Goal: Task Accomplishment & Management: Manage account settings

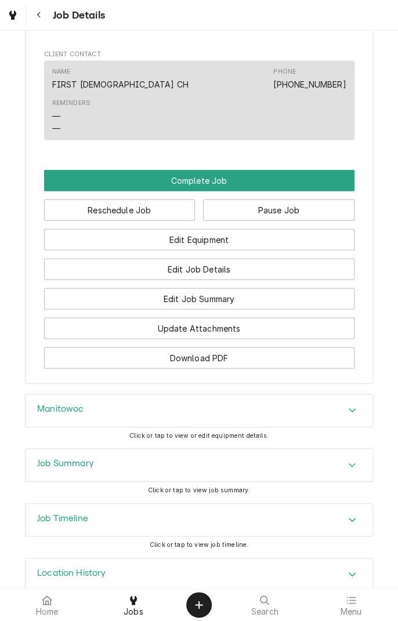
scroll to position [803, 0]
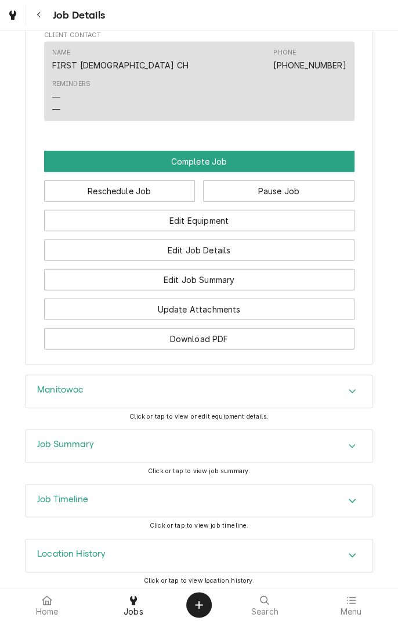
click at [351, 462] on div "Job Summary" at bounding box center [198, 445] width 347 height 32
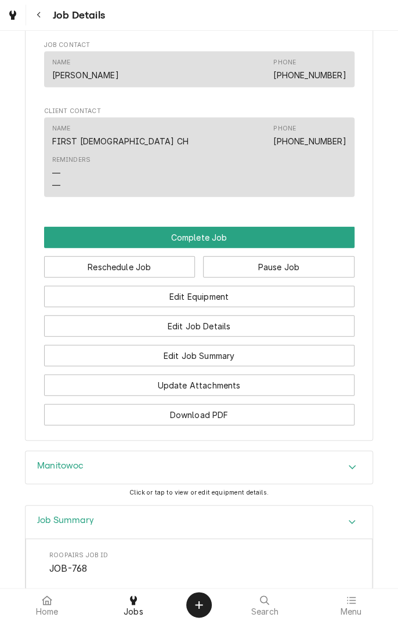
scroll to position [712, 0]
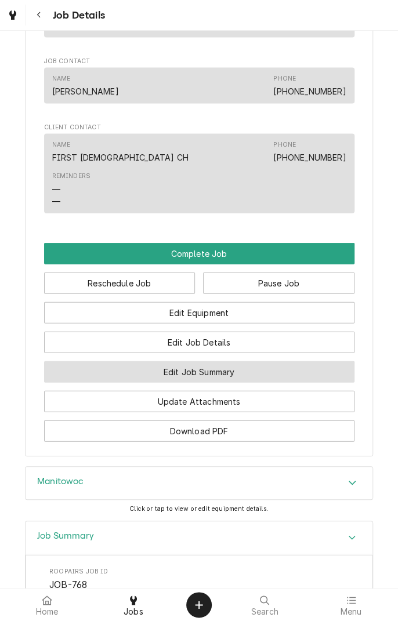
click at [248, 378] on button "Edit Job Summary" at bounding box center [199, 370] width 310 height 21
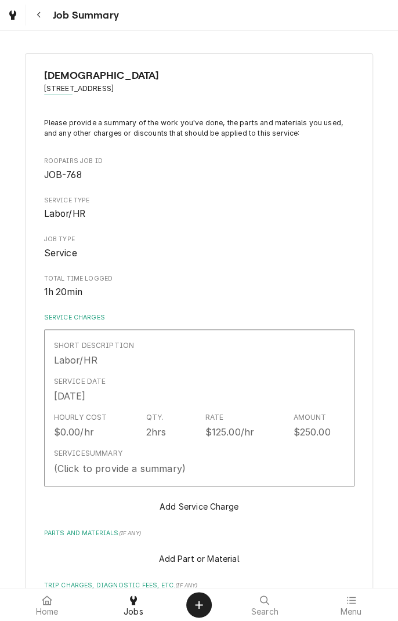
type textarea "x"
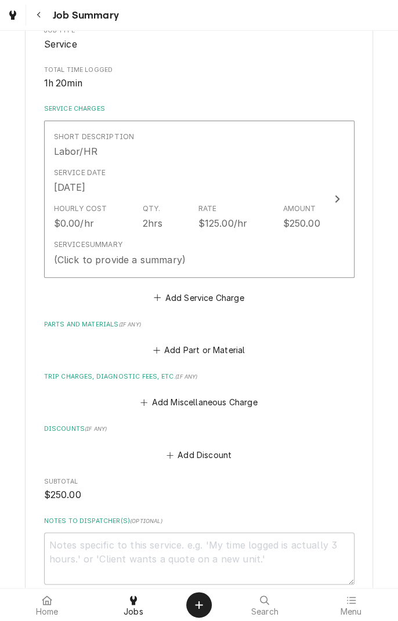
scroll to position [213, 0]
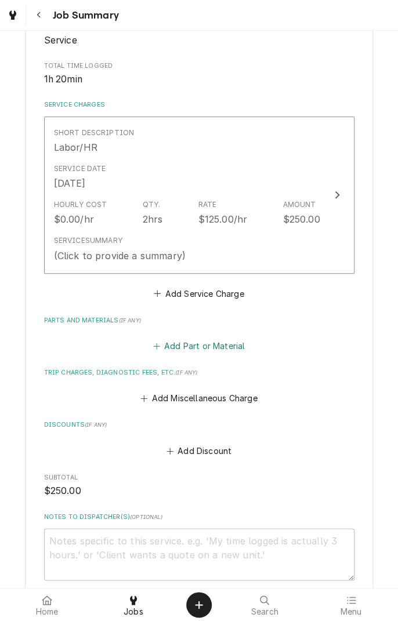
click at [233, 345] on button "Add Part or Material" at bounding box center [199, 346] width 96 height 16
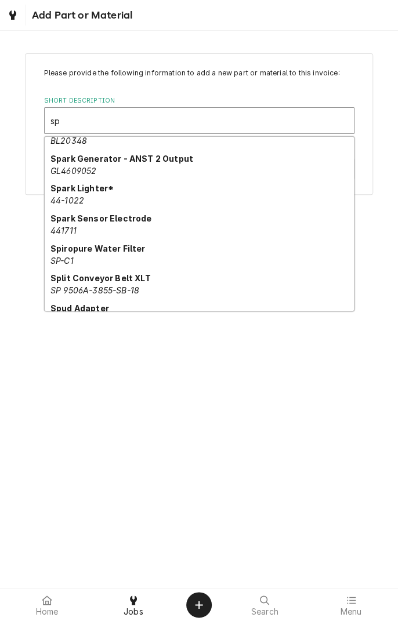
scroll to position [387, 0]
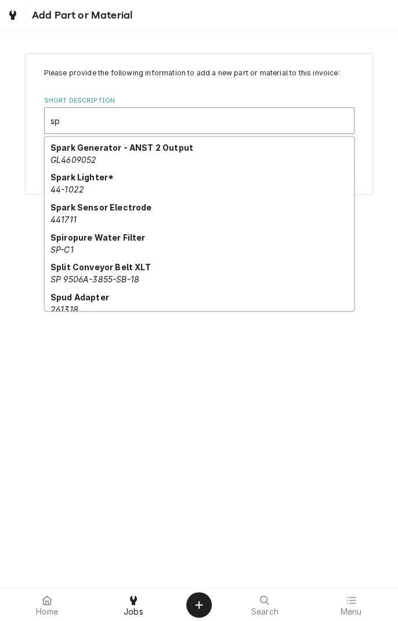
click at [101, 242] on div "Spiropure Water Filter SP-C1" at bounding box center [199, 243] width 309 height 30
type input "sp"
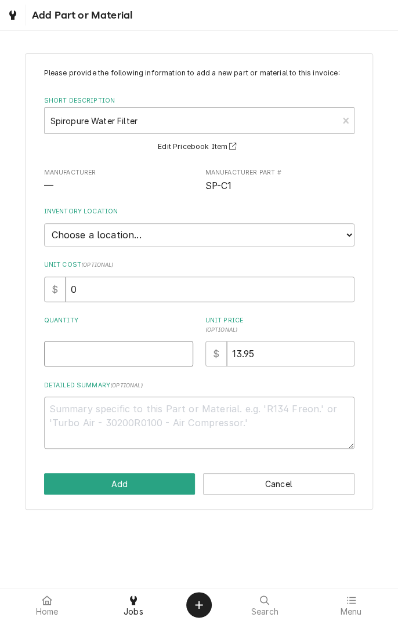
click at [135, 350] on input "Quantity" at bounding box center [118, 353] width 149 height 25
type textarea "x"
type input "1"
type textarea "x"
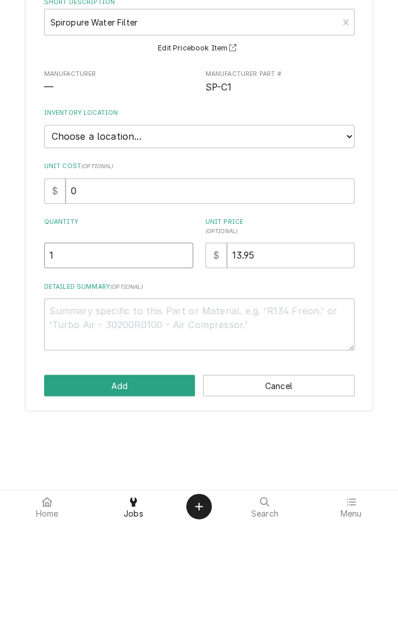
type input "1"
click at [239, 412] on textarea "Detailed Summary ( optional )" at bounding box center [199, 422] width 310 height 52
type textarea "x"
type textarea "C"
type textarea "x"
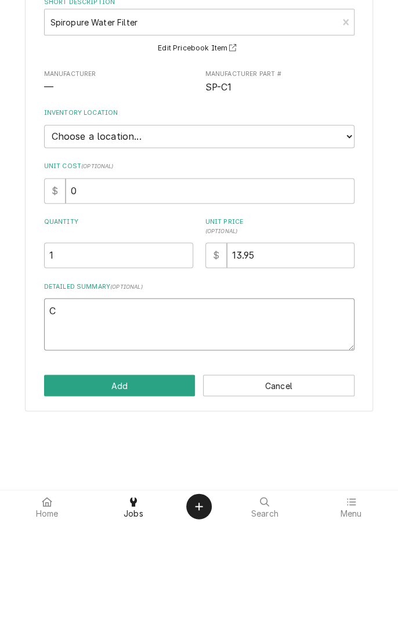
type textarea "Ca"
type textarea "x"
type textarea "Car"
type textarea "x"
type textarea "Carb"
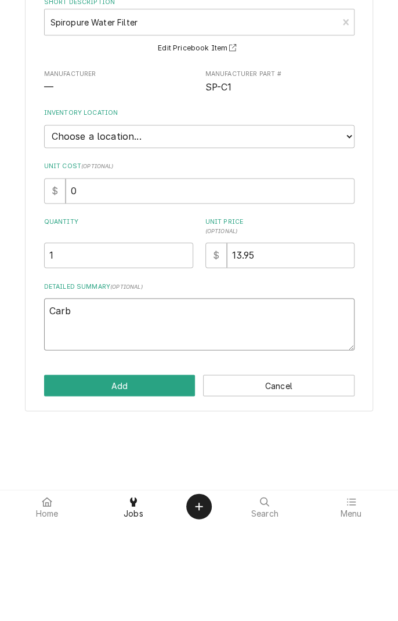
type textarea "x"
type textarea "Carbon"
type textarea "x"
type textarea "Carbon filter"
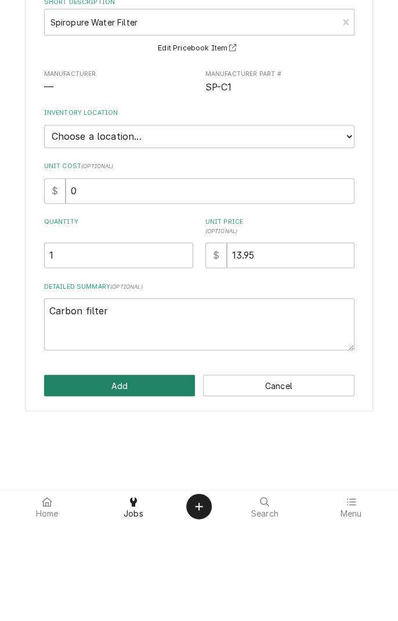
click at [151, 483] on button "Add" at bounding box center [119, 483] width 151 height 21
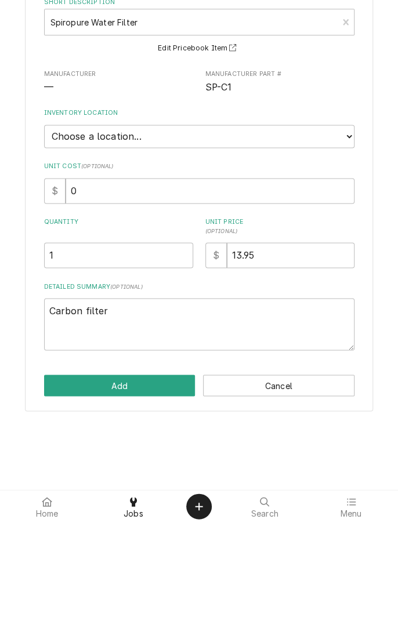
type textarea "x"
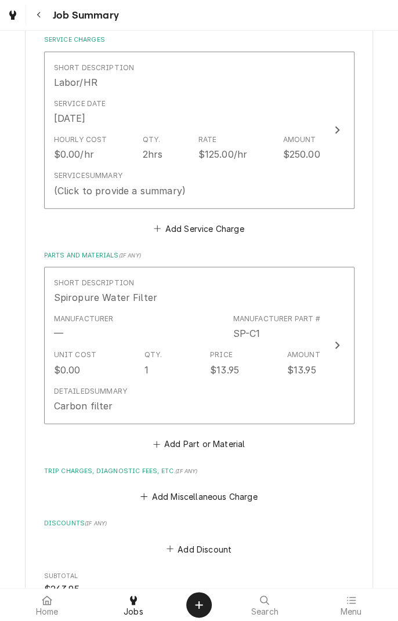
scroll to position [279, 0]
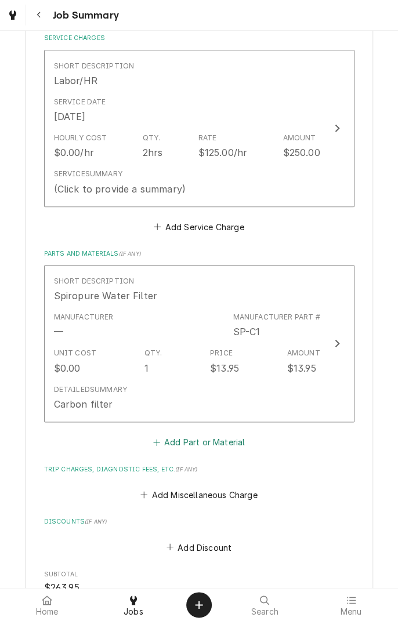
click at [227, 441] on button "Add Part or Material" at bounding box center [199, 441] width 96 height 16
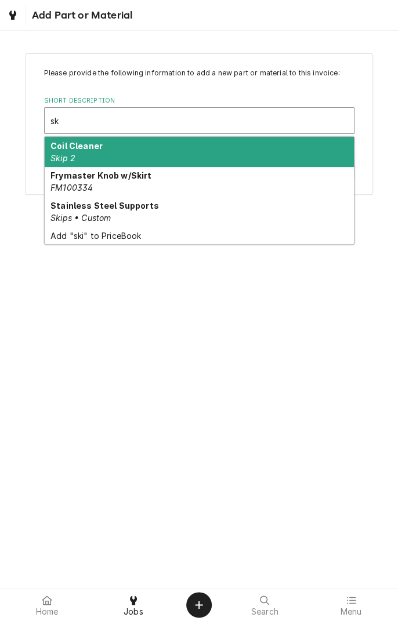
type input "s"
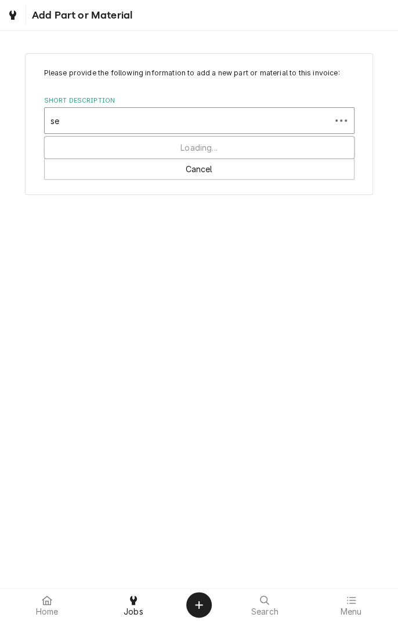
type input "s"
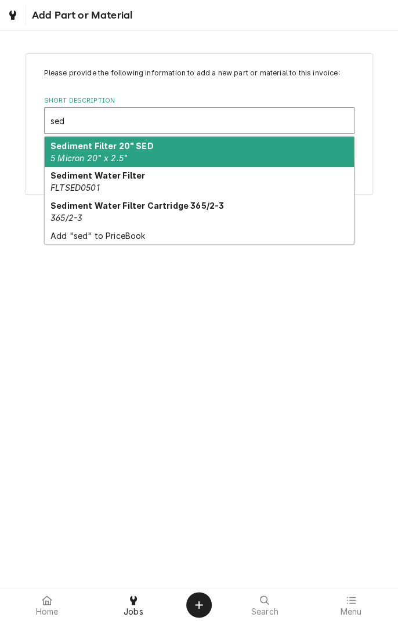
click at [109, 184] on div "Sediment Water Filter FLTSED0501" at bounding box center [199, 182] width 309 height 30
type input "sed"
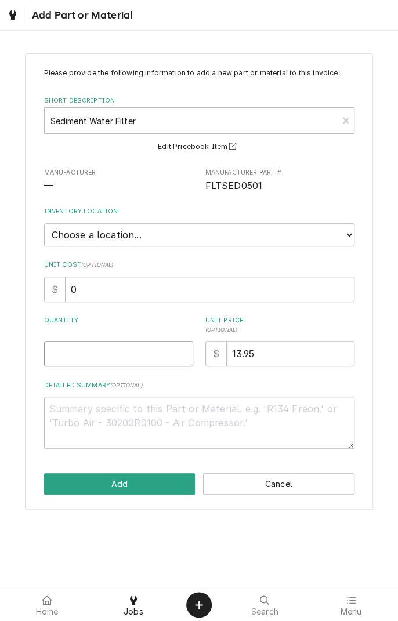
click at [100, 348] on input "Quantity" at bounding box center [118, 353] width 149 height 25
type textarea "x"
type input "1"
type textarea "x"
type input "1"
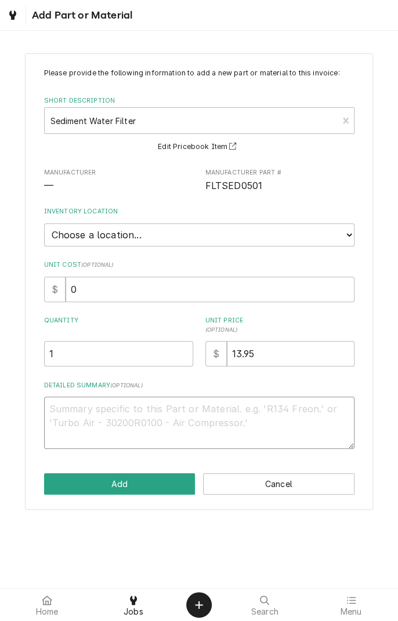
click at [163, 413] on textarea "Detailed Summary ( optional )" at bounding box center [199, 422] width 310 height 52
type textarea "x"
type textarea "S"
type textarea "x"
type textarea "Se"
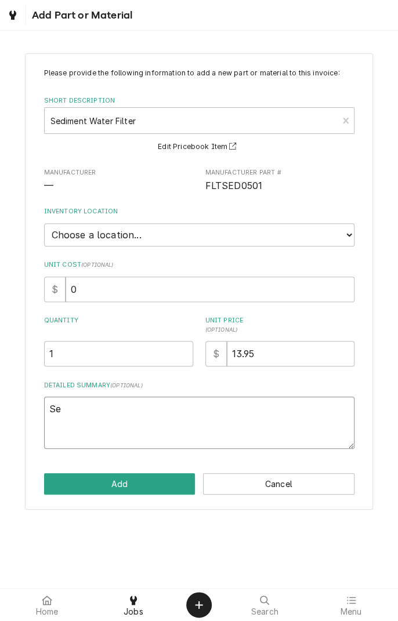
type textarea "x"
type textarea "Sed"
type textarea "x"
type textarea "Sedi"
type textarea "x"
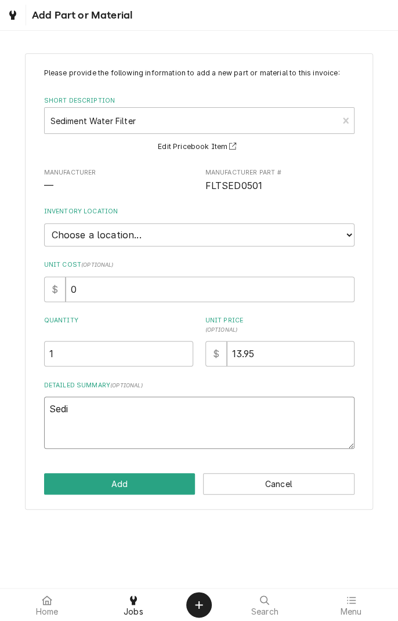
type textarea "Sediment"
type textarea "x"
type textarea "Sediment filter"
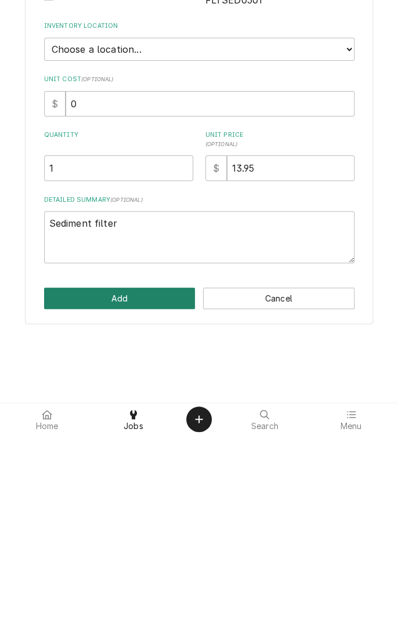
click at [148, 483] on button "Add" at bounding box center [119, 483] width 151 height 21
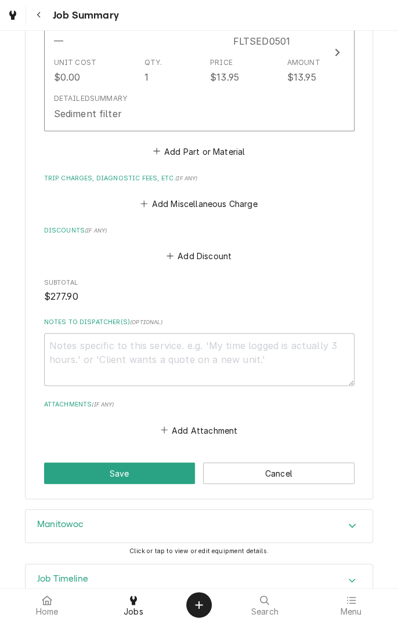
scroll to position [762, 0]
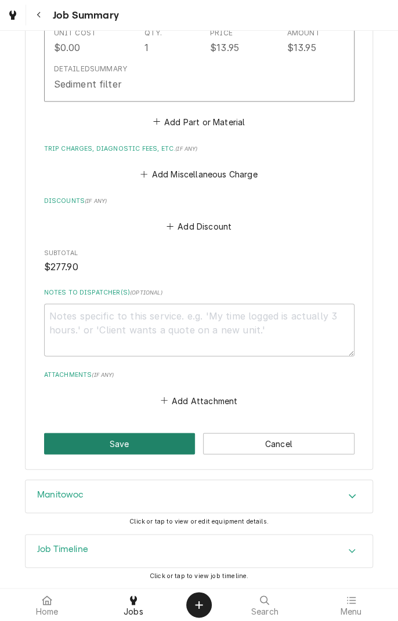
click at [136, 443] on button "Save" at bounding box center [119, 443] width 151 height 21
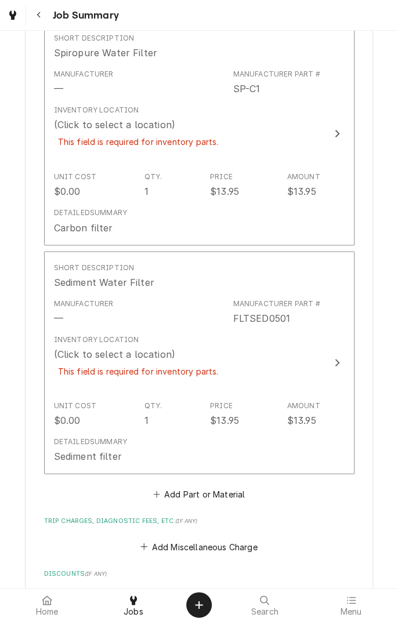
scroll to position [562, 0]
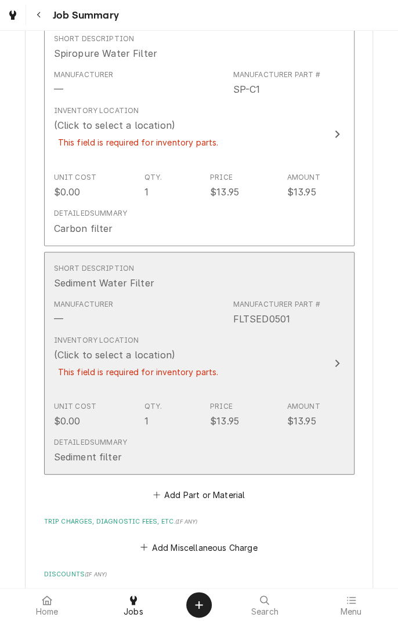
click at [142, 352] on div "(Click to select a location)" at bounding box center [114, 354] width 121 height 14
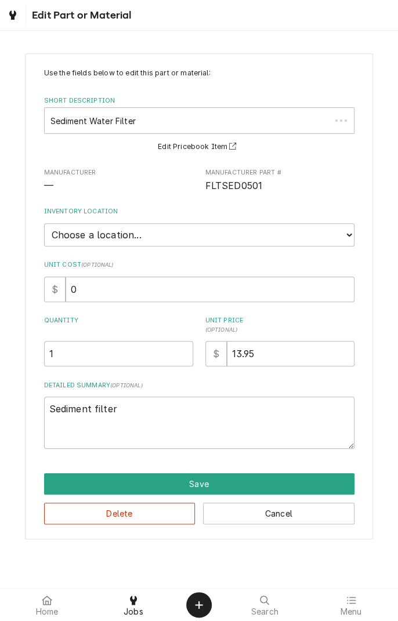
type textarea "x"
click at [183, 225] on select "Choose a location... Gino's Truck Jason's Truck Skips Service Warehouse" at bounding box center [199, 234] width 310 height 23
select select "172"
click at [44, 223] on select "Choose a location... Gino's Truck Jason's Truck Skips Service Warehouse" at bounding box center [199, 234] width 310 height 23
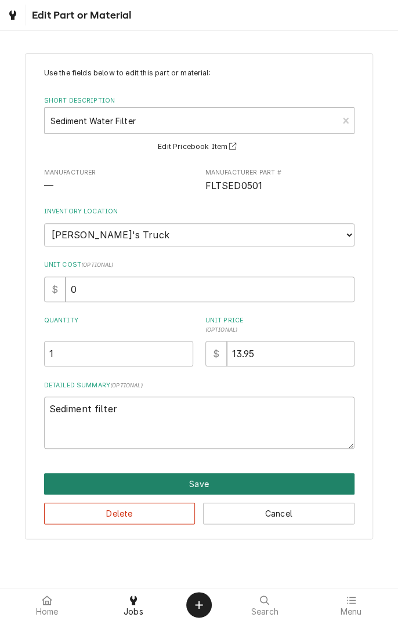
click at [253, 480] on button "Save" at bounding box center [199, 483] width 310 height 21
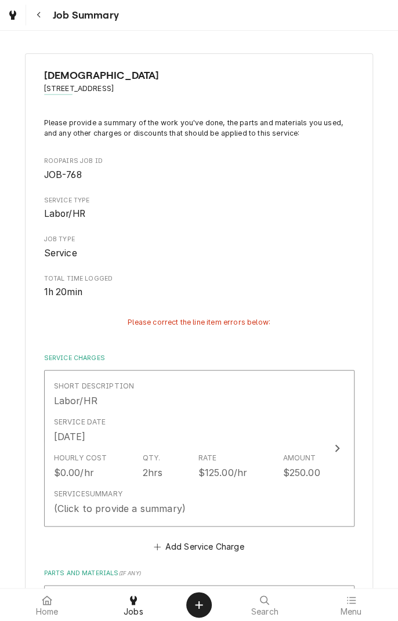
scroll to position [562, 0]
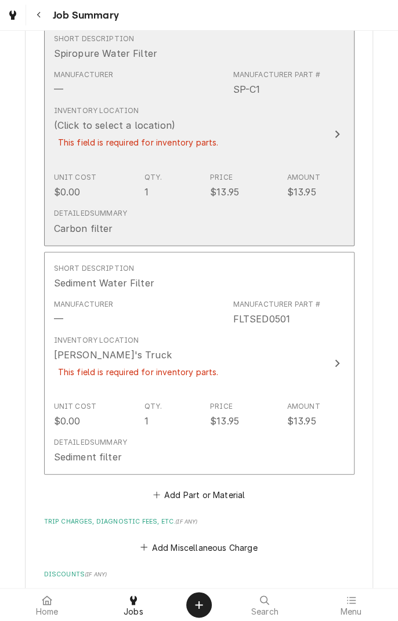
click at [223, 133] on div "Inventory Location (Click to select a location) This field is required for inve…" at bounding box center [187, 134] width 266 height 66
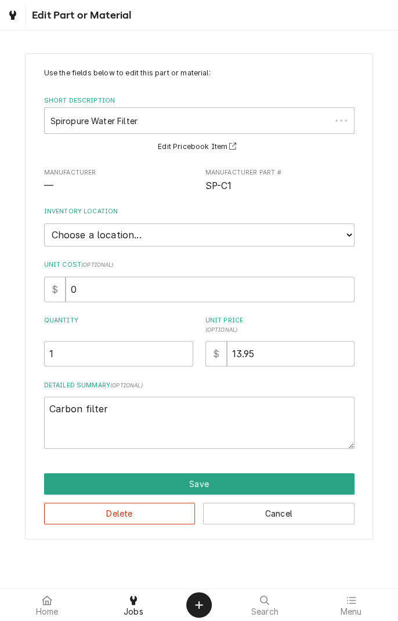
type textarea "x"
click at [172, 234] on select "Choose a location... Gino's Truck Jason's Truck Skips Service Warehouse" at bounding box center [199, 234] width 310 height 23
select select "172"
click at [44, 223] on select "Choose a location... Gino's Truck Jason's Truck Skips Service Warehouse" at bounding box center [199, 234] width 310 height 23
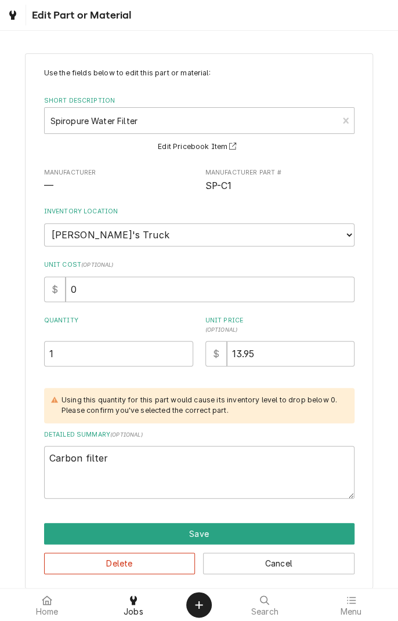
click at [252, 539] on button "Save" at bounding box center [199, 533] width 310 height 21
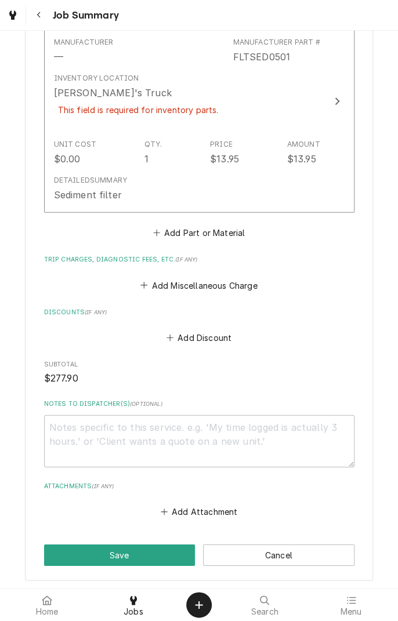
scroll to position [935, 0]
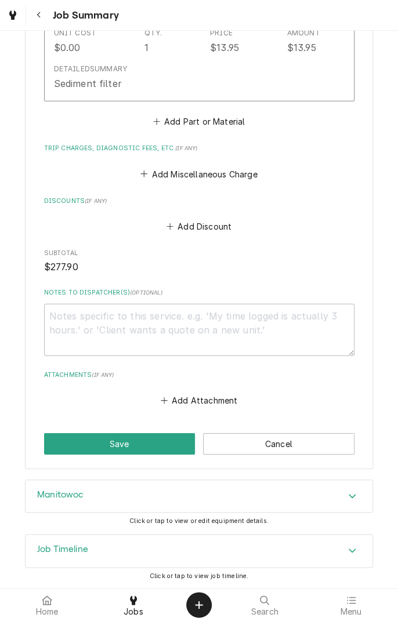
click at [151, 446] on button "Save" at bounding box center [119, 443] width 151 height 21
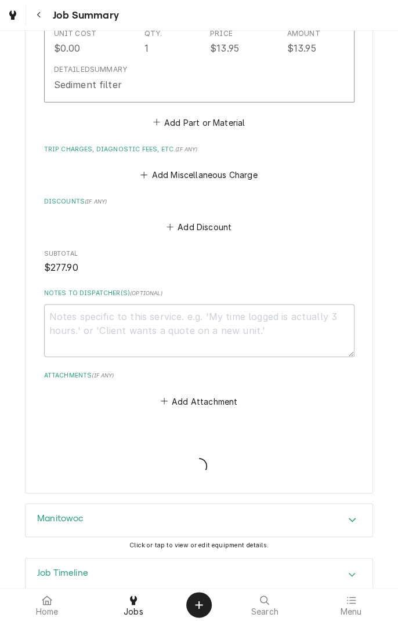
type textarea "x"
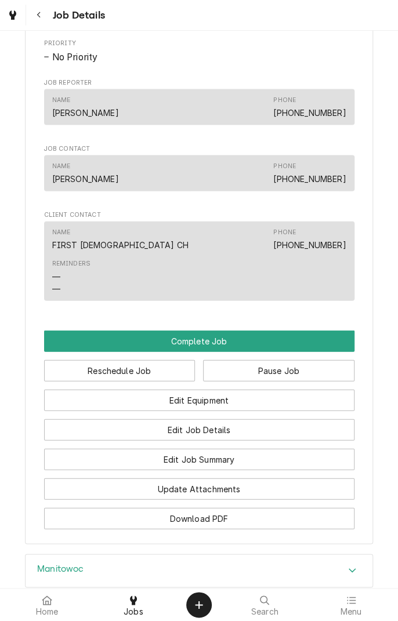
scroll to position [726, 0]
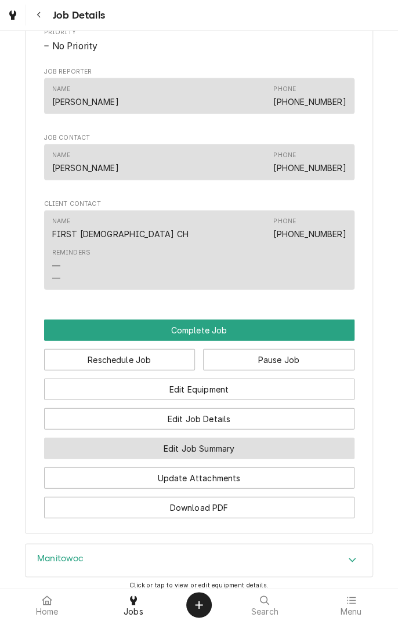
click at [235, 459] on button "Edit Job Summary" at bounding box center [199, 448] width 310 height 21
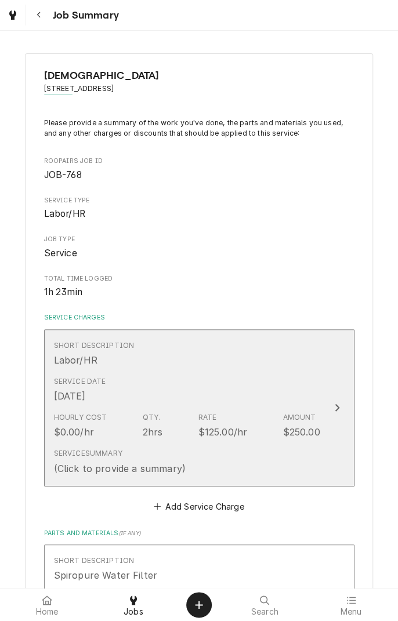
click at [260, 360] on div "Short Description Labor/HR" at bounding box center [187, 354] width 266 height 36
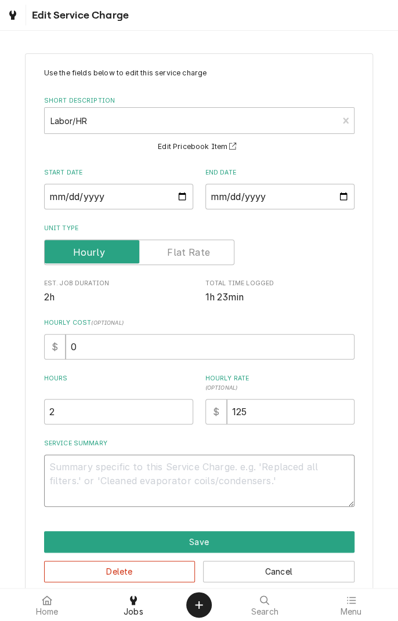
click at [238, 480] on textarea "Service Summary" at bounding box center [199, 480] width 310 height 52
type textarea "x"
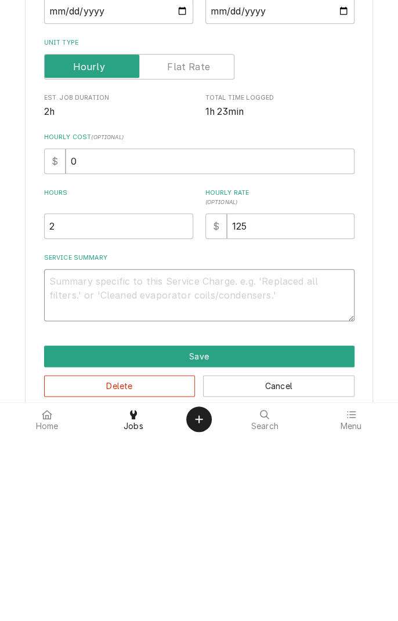
type textarea "R"
type textarea "x"
type textarea "Ra"
type textarea "x"
type textarea "Ran"
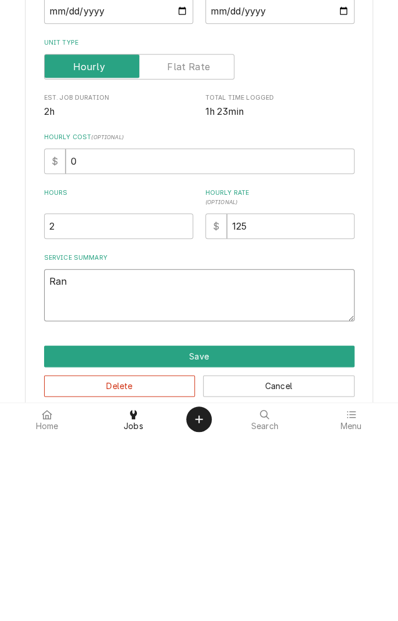
type textarea "x"
type textarea "Ran"
type textarea "x"
type textarea "Ran c"
type textarea "x"
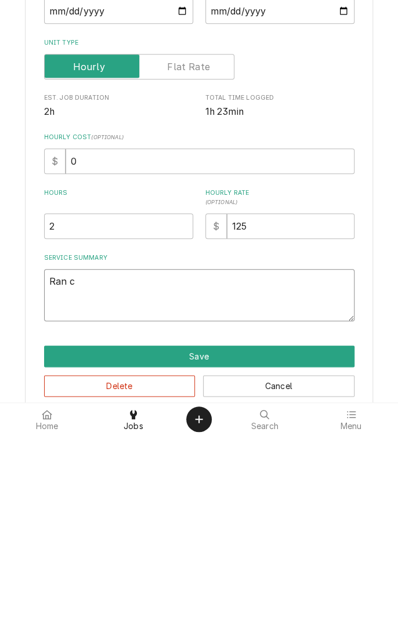
type textarea "Ran cl"
type textarea "x"
type textarea "Ran cle"
type textarea "x"
type textarea "Ran clea"
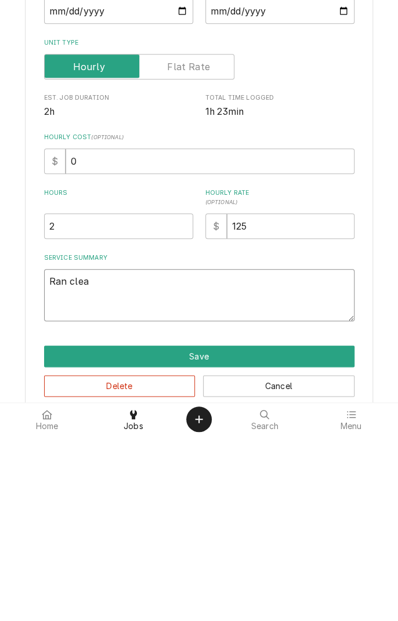
type textarea "x"
type textarea "Ran cleaning"
type textarea "x"
type textarea "Ran cleaning cycle"
type textarea "x"
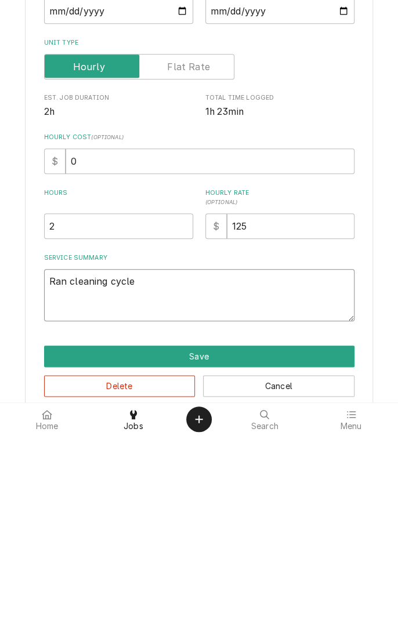
type textarea "Ran cleaning cycle and"
type textarea "x"
type textarea "Ran cleaning cycle and r"
type textarea "x"
type textarea "Ran cleaning cycle and re"
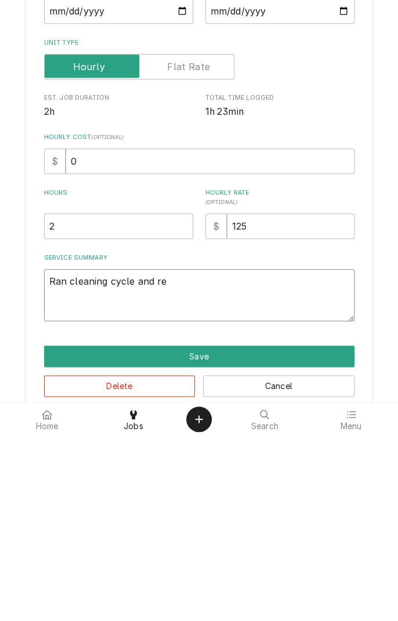
type textarea "x"
type textarea "Ran cleaning cycle and rem"
type textarea "x"
type textarea "Ran cleaning cycle and removed"
type textarea "x"
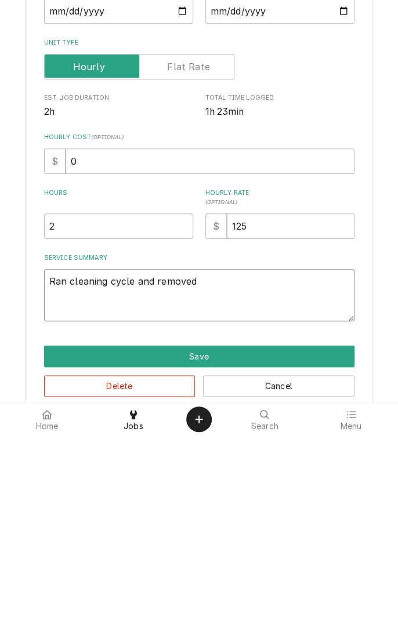
type textarea "Ran cleaning cycle and removed p"
type textarea "x"
type textarea "Ran cleaning cycle and removed pa"
type textarea "x"
type textarea "Ran cleaning cycle and removed par"
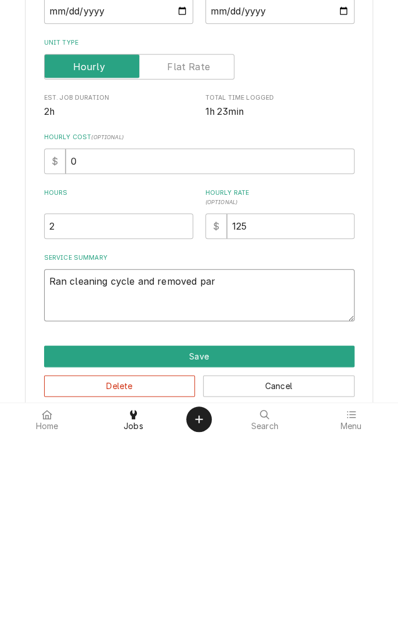
type textarea "x"
type textarea "Ran cleaning cycle and removed parts"
type textarea "x"
type textarea "Ran cleaning cycle and removed parts d"
type textarea "x"
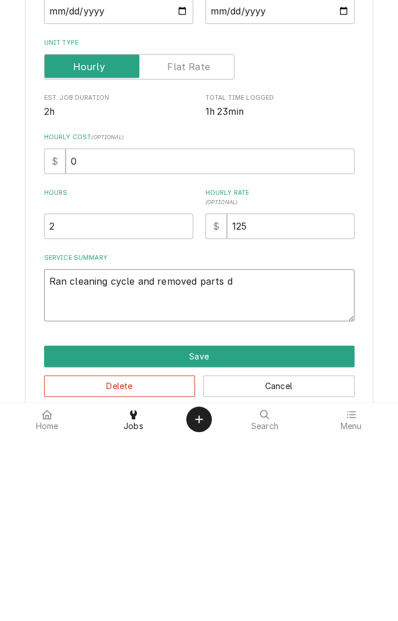
type textarea "Ran cleaning cycle and removed parts de"
type textarea "x"
type textarea "Ran cleaning cycle and removed parts des"
type textarea "x"
type textarea "Ran cleaning cycle and removed parts desc"
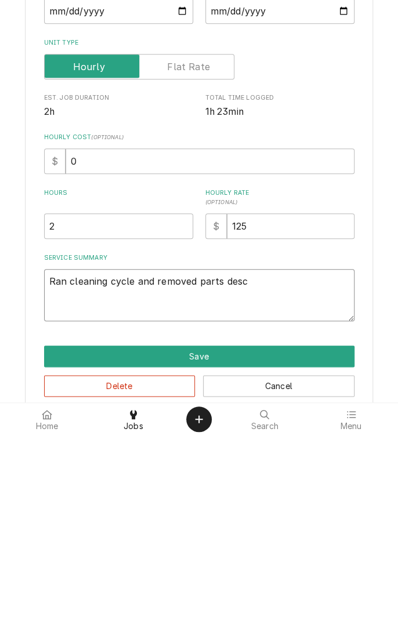
type textarea "x"
type textarea "Ran cleaning cycle and removed parts desca"
type textarea "x"
type textarea "Ran cleaning cycle and removed parts descal"
type textarea "x"
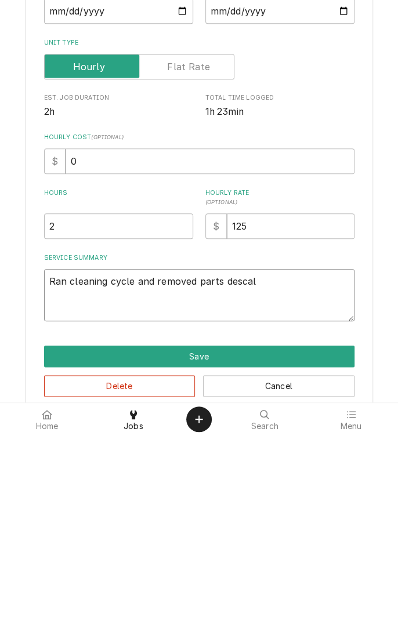
type textarea "Ran cleaning cycle and removed parts descale"
type textarea "x"
type textarea "Ran cleaning cycle and removed parts descaled"
type textarea "x"
type textarea "Ran cleaning cycle and removed parts descaled"
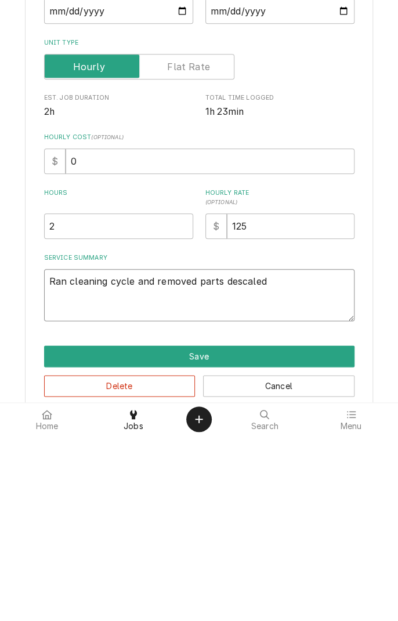
type textarea "x"
type textarea "Ran cleaning cycle and removed parts descaled a"
type textarea "x"
type textarea "Ran cleaning cycle and removed parts descaled an"
type textarea "x"
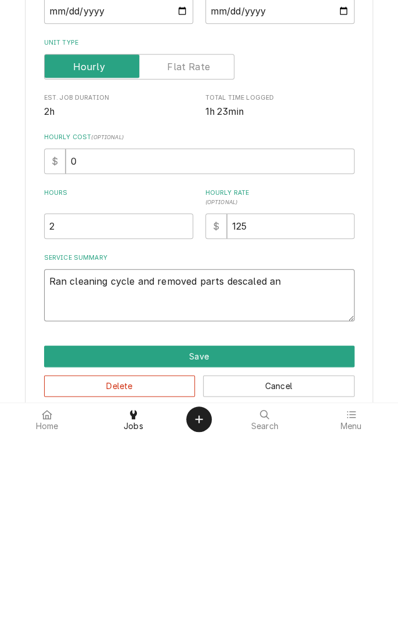
type textarea "Ran cleaning cycle and removed parts descaled and"
type textarea "x"
type textarea "Ran cleaning cycle and removed parts descaled and"
type textarea "x"
type textarea "Ran cleaning cycle and removed parts descaled and s"
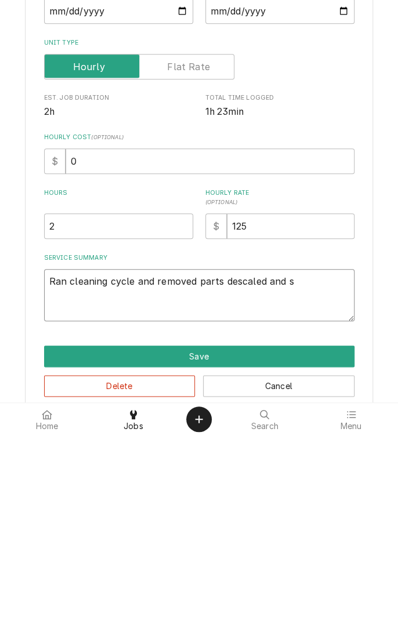
type textarea "x"
type textarea "Ran cleaning cycle and removed parts descaled and sa"
type textarea "x"
type textarea "Ran cleaning cycle and removed parts descaled and san"
type textarea "x"
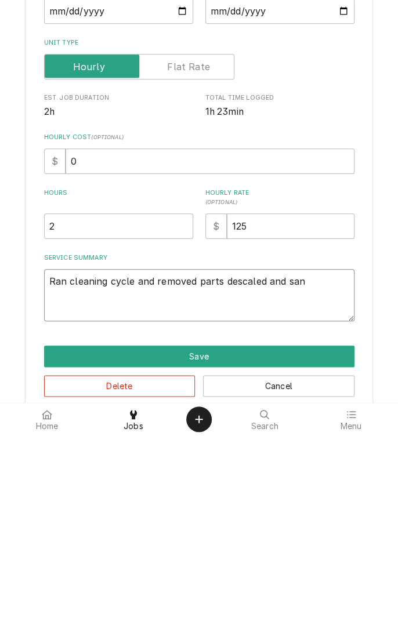
type textarea "Ran cleaning cycle and removed parts descaled and sani"
type textarea "x"
type textarea "Ran cleaning cycle and removed parts descaled and sanitized"
type textarea "x"
type textarea "Ran cleaning cycle and removed parts descaled and sanitized"
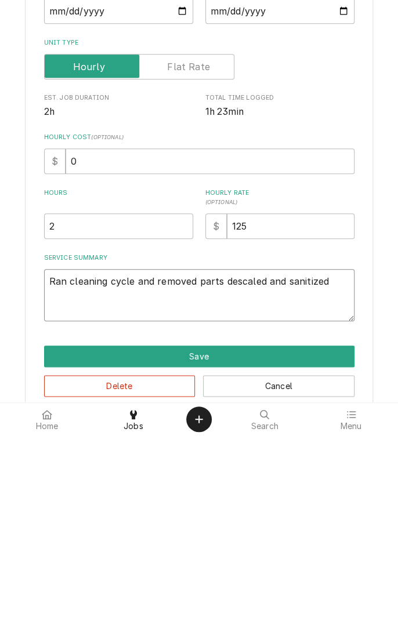
type textarea "x"
type textarea "Ran cleaning cycle and removed parts descaled and sanitized."
type textarea "x"
type textarea "Ran cleaning cycle and removed parts descaled and sanitized."
type textarea "x"
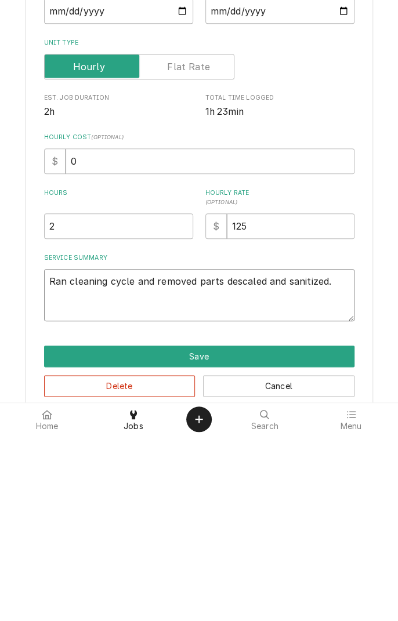
type textarea "Ran cleaning cycle and removed parts descaled and sanitized. R"
type textarea "x"
type textarea "Ran cleaning cycle and removed parts descaled and sanitized. Re"
type textarea "x"
type textarea "Ran cleaning cycle and removed parts descaled and sanitized. Rep"
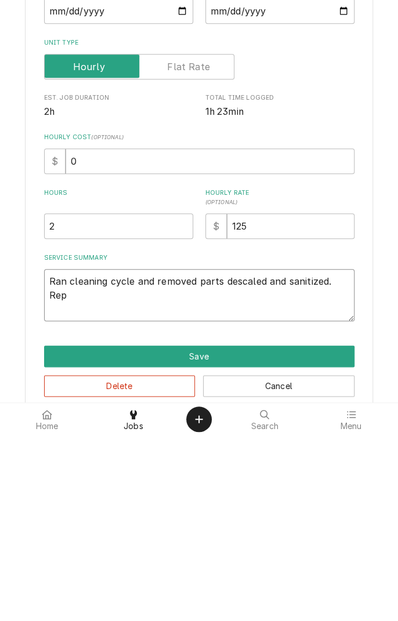
type textarea "x"
type textarea "Ran cleaning cycle and removed parts descaled and sanitized. Repl"
type textarea "x"
type textarea "Ran cleaning cycle and removed parts descaled and sanitized. Replaced"
type textarea "x"
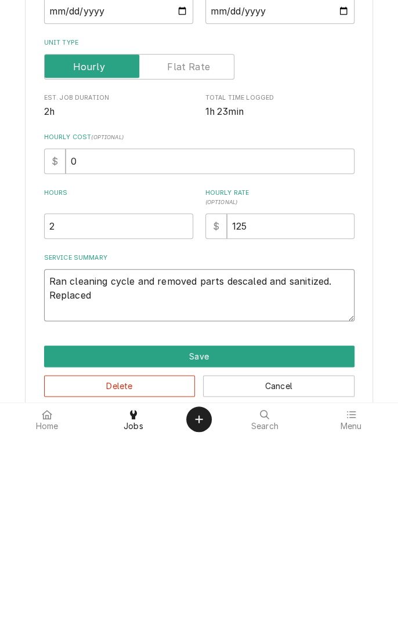
type textarea "Ran cleaning cycle and removed parts descaled and sanitized. Replaced f"
type textarea "x"
type textarea "Ran cleaning cycle and removed parts descaled and sanitized. Replaced fi"
type textarea "x"
type textarea "Ran cleaning cycle and removed parts descaled and sanitized. Replaced fil"
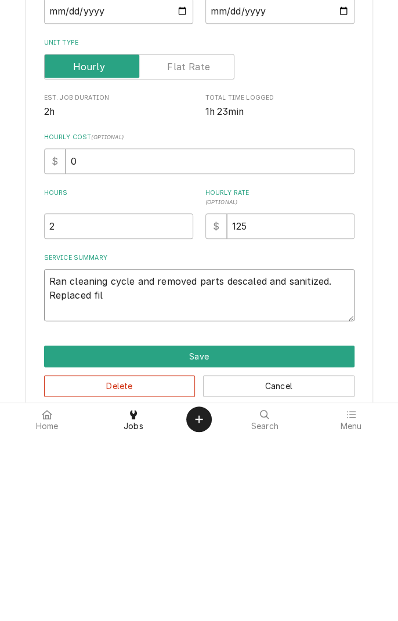
type textarea "x"
type textarea "Ran cleaning cycle and removed parts descaled and sanitized. Replaced filt"
type textarea "x"
type textarea "Ran cleaning cycle and removed parts descaled and sanitized. Replaced filte"
type textarea "x"
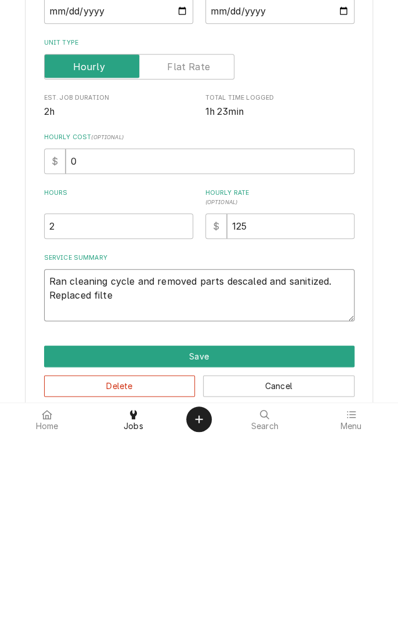
type textarea "Ran cleaning cycle and removed parts descaled and sanitized. Replaced filter"
type textarea "x"
type textarea "Ran cleaning cycle and removed parts descaled and sanitized. Replaced filters"
type textarea "x"
type textarea "Ran cleaning cycle and removed parts descaled and sanitized. Replaced filtersa"
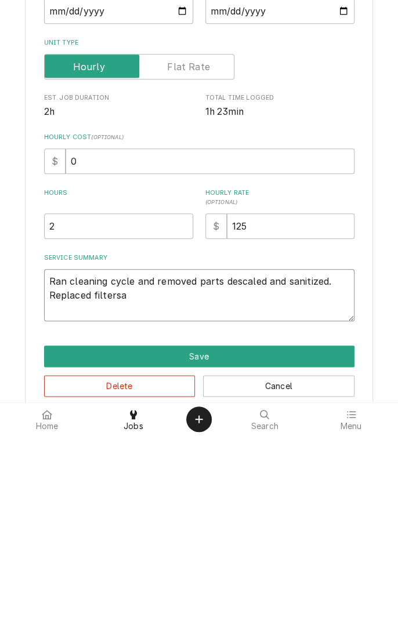
type textarea "x"
type textarea "Ran cleaning cycle and removed parts descaled and sanitized. Replaced filtersan"
type textarea "x"
type textarea "Ran cleaning cycle and removed parts descaled and sanitized. Replaced filtersand"
type textarea "x"
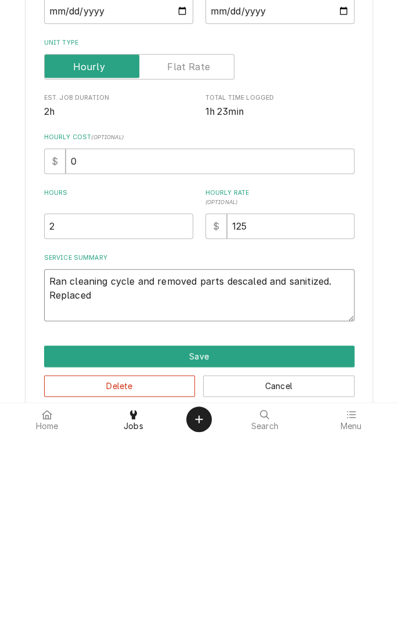
type textarea "Ran cleaning cycle and removed parts descaled and sanitized. Replaced filters a…"
type textarea "x"
type textarea "Ran cleaning cycle and removed parts descaled and sanitized. Replaced filters a…"
type textarea "x"
type textarea "Ran cleaning cycle and removed parts descaled and sanitized. Replaced filters a…"
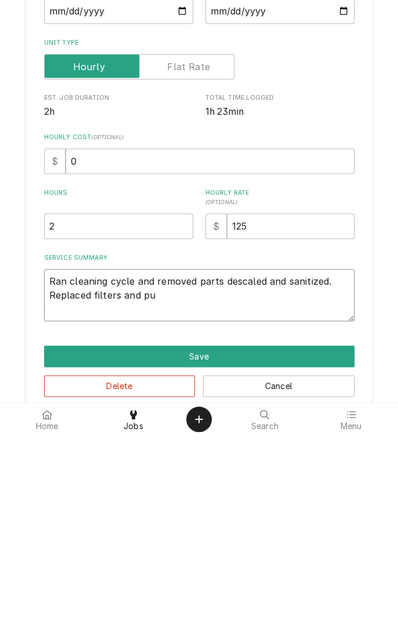
type textarea "x"
type textarea "Ran cleaning cycle and removed parts descaled and sanitized. Replaced filters a…"
type textarea "x"
type textarea "Ran cleaning cycle and removed parts descaled and sanitized. Replaced filters a…"
type textarea "x"
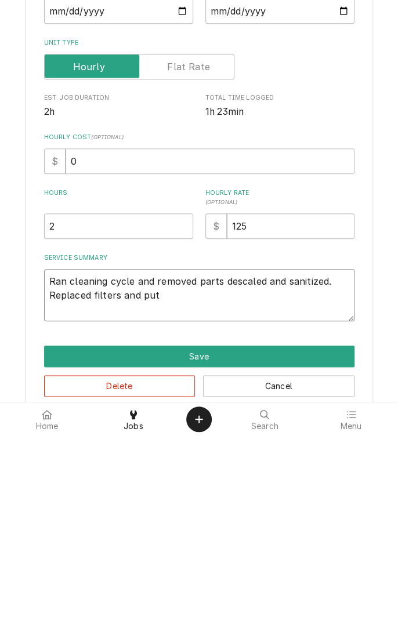
type textarea "Ran cleaning cycle and removed parts descaled and sanitized. Replaced filters a…"
type textarea "x"
type textarea "Ran cleaning cycle and removed parts descaled and sanitized. Replaced filters a…"
type textarea "x"
type textarea "Ran cleaning cycle and removed parts descaled and sanitized. Replaced filters a…"
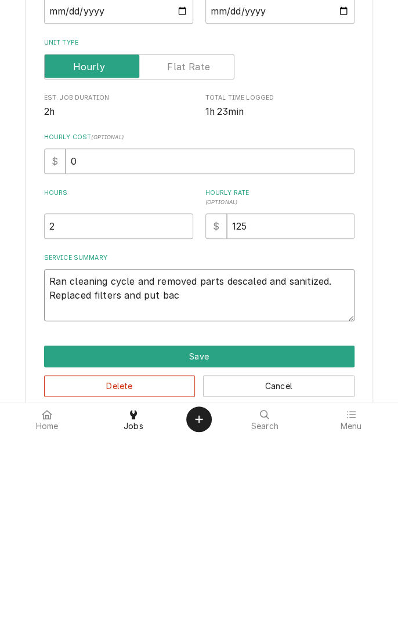
type textarea "x"
type textarea "Ran cleaning cycle and removed parts descaled and sanitized. Replaced filters a…"
type textarea "x"
type textarea "Ran cleaning cycle and removed parts descaled and sanitized. Replaced filters a…"
type textarea "x"
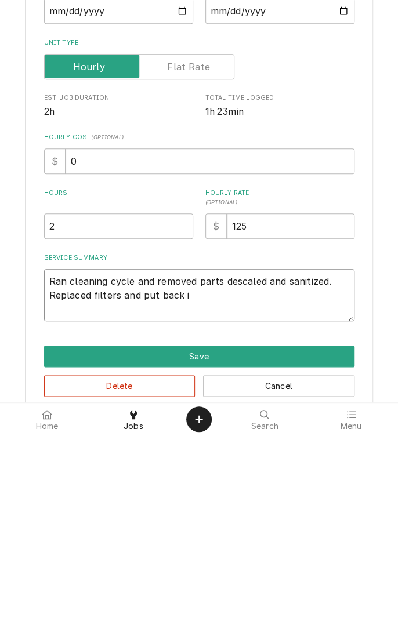
type textarea "Ran cleaning cycle and removed parts descaled and sanitized. Replaced filters a…"
type textarea "x"
type textarea "Ran cleaning cycle and removed parts descaled and sanitized. Replaced filters a…"
type textarea "x"
type textarea "Ran cleaning cycle and removed parts descaled and sanitized. Replaced filters a…"
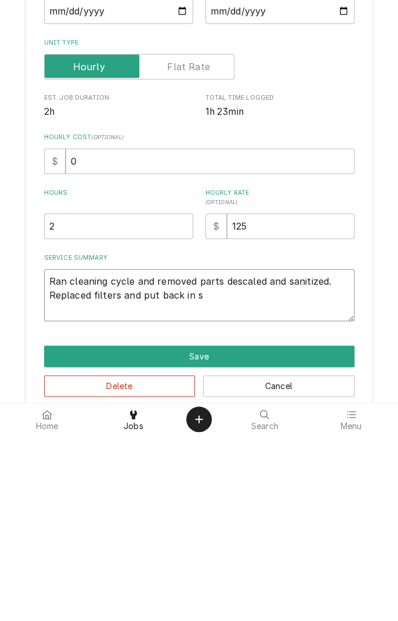
type textarea "x"
type textarea "Ran cleaning cycle and removed parts descaled and sanitized. Replaced filters a…"
type textarea "x"
type textarea "Ran cleaning cycle and removed parts descaled and sanitized. Replaced filters a…"
type textarea "x"
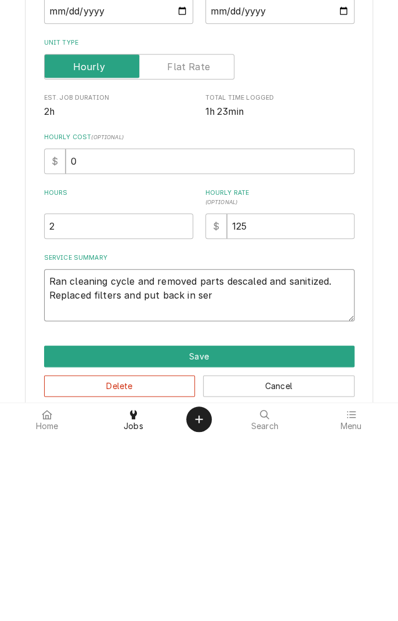
type textarea "Ran cleaning cycle and removed parts descaled and sanitized. Replaced filters a…"
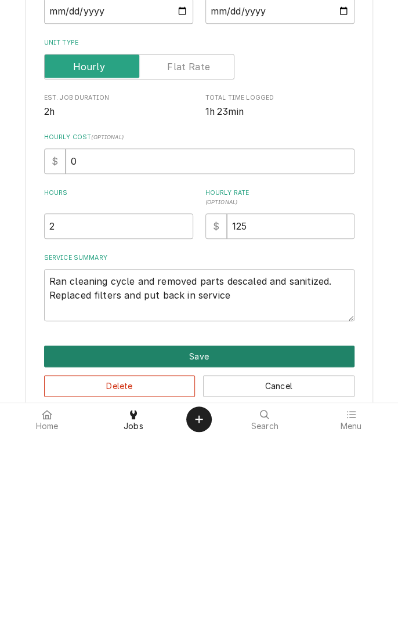
click at [223, 543] on button "Save" at bounding box center [199, 541] width 310 height 21
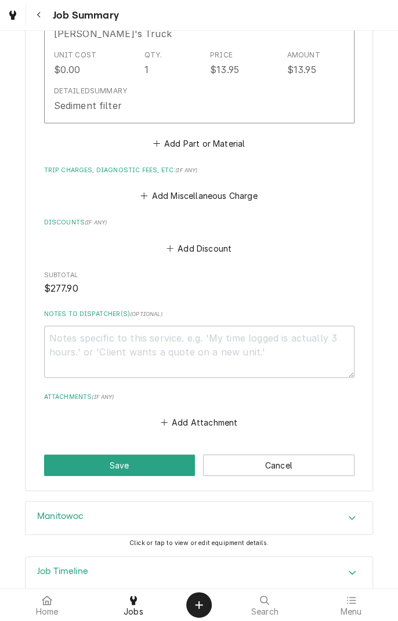
scroll to position [848, 0]
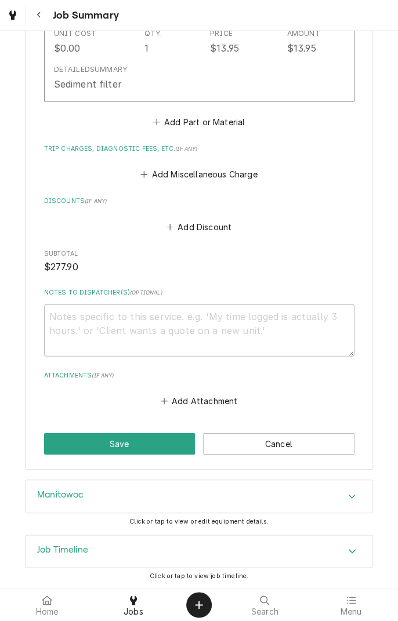
click at [146, 436] on button "Save" at bounding box center [119, 443] width 151 height 21
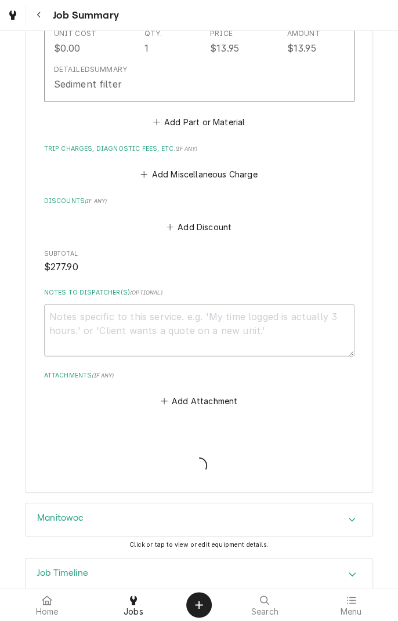
type textarea "x"
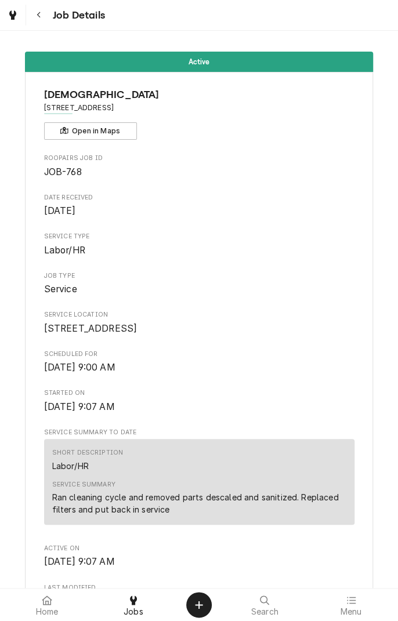
click at [132, 597] on icon at bounding box center [133, 599] width 7 height 9
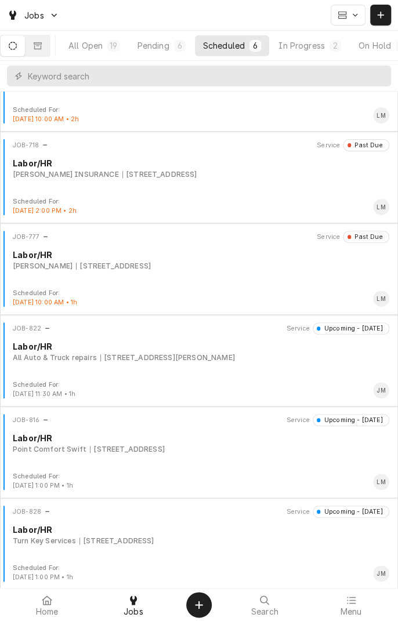
scroll to position [53, 0]
click at [262, 535] on div "Turn Key Services [STREET_ADDRESS]" at bounding box center [201, 539] width 376 height 10
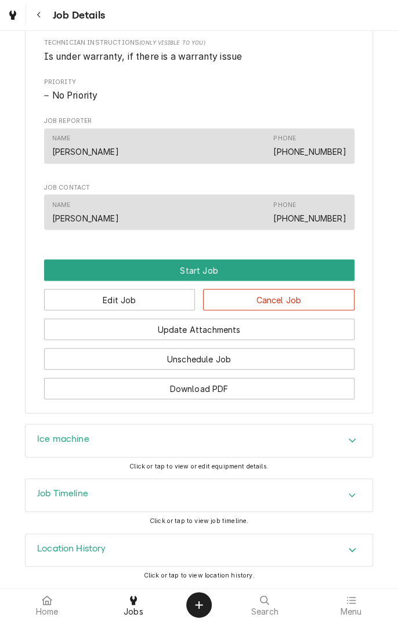
scroll to position [559, 0]
click at [357, 440] on div "Accordion Header" at bounding box center [351, 440] width 17 height 14
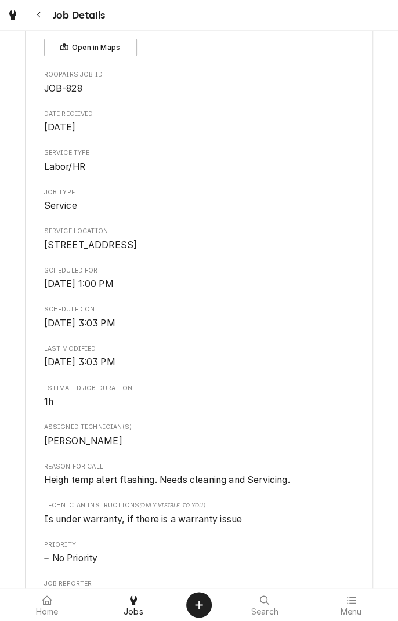
scroll to position [0, 0]
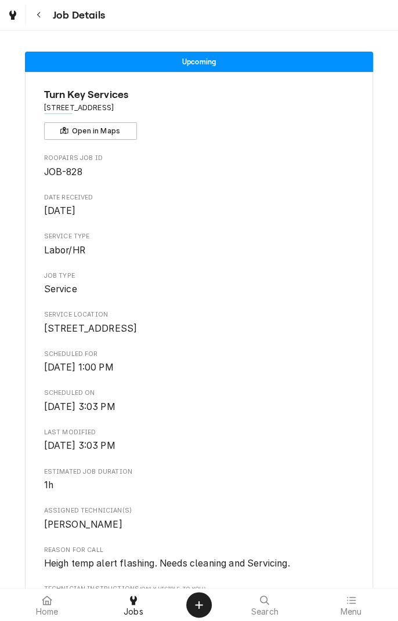
click at [46, 21] on button "Navigate back" at bounding box center [38, 15] width 21 height 21
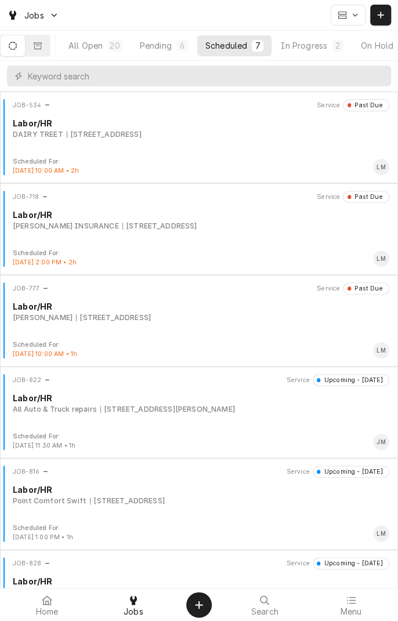
scroll to position [0, 110]
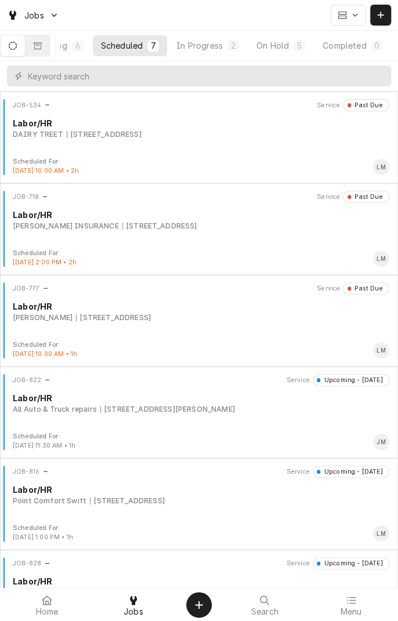
click at [210, 47] on div "In Progress" at bounding box center [199, 45] width 46 height 12
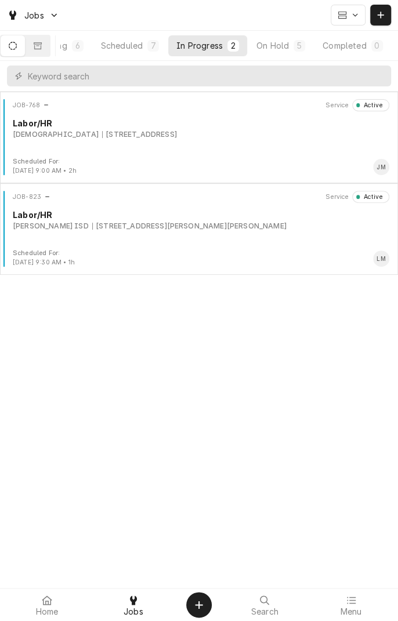
click at [184, 152] on div "JOB-768 Service Active Labor/[DEMOGRAPHIC_DATA] [STREET_ADDRESS]" at bounding box center [199, 128] width 388 height 58
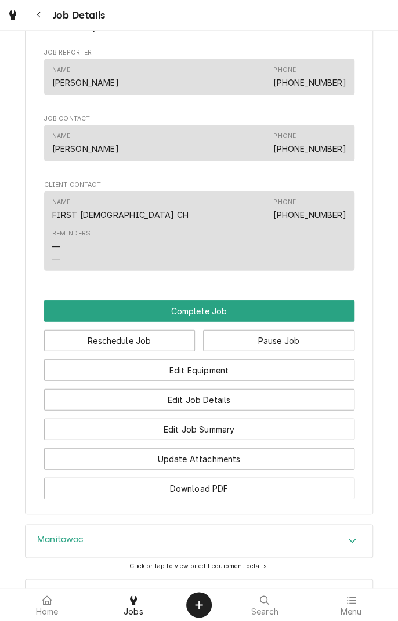
scroll to position [770, 0]
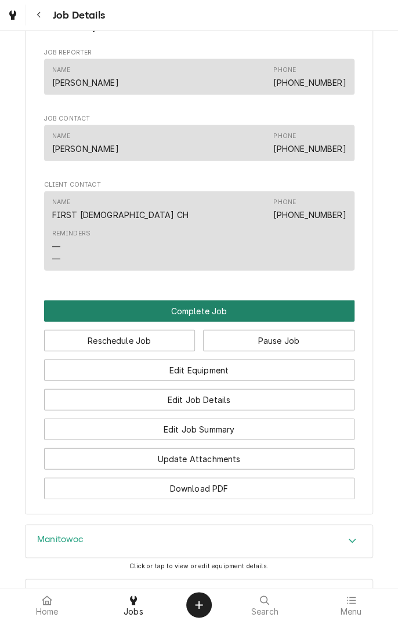
click at [238, 319] on button "Complete Job" at bounding box center [199, 310] width 310 height 21
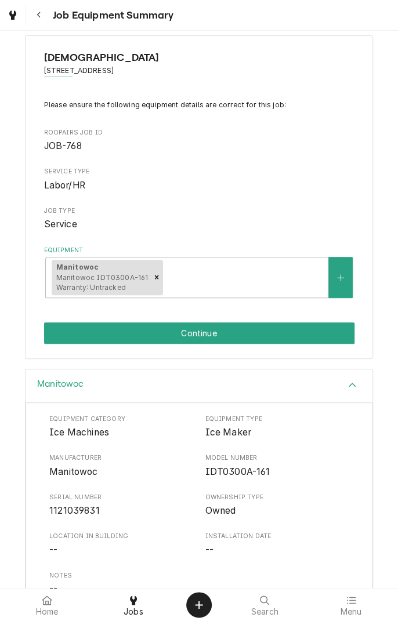
scroll to position [19, 0]
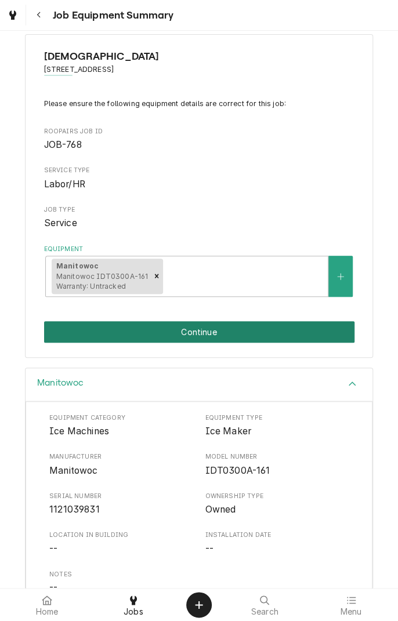
click at [259, 327] on button "Continue" at bounding box center [199, 331] width 310 height 21
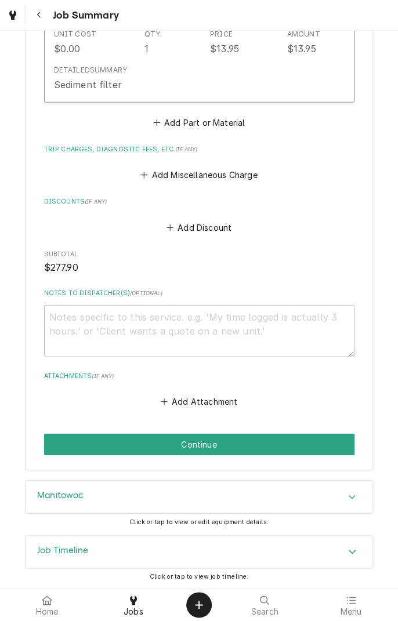
scroll to position [848, 0]
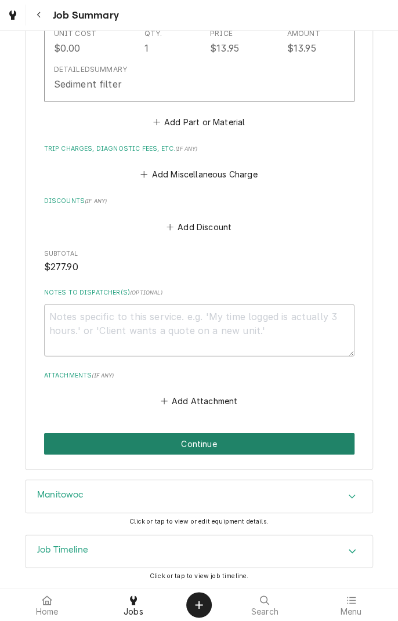
click at [278, 444] on button "Continue" at bounding box center [199, 443] width 310 height 21
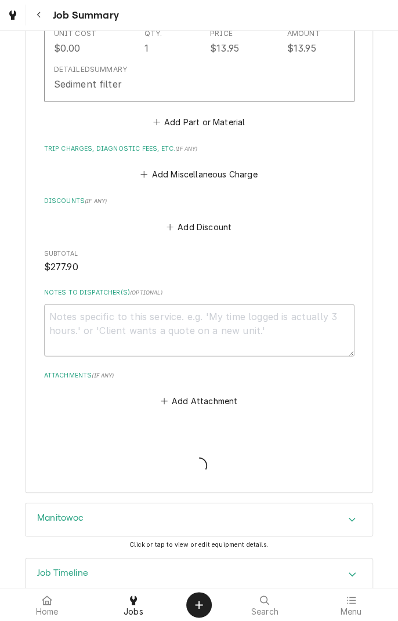
type textarea "x"
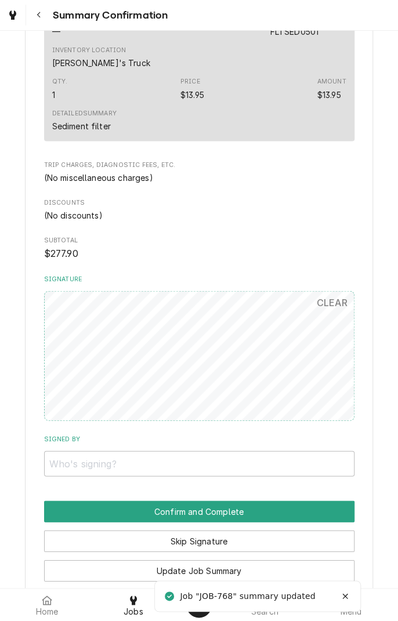
scroll to position [708, 0]
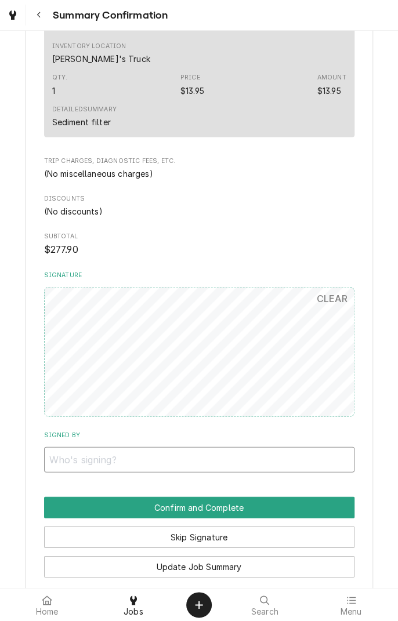
click at [168, 453] on input "Signed By" at bounding box center [199, 458] width 310 height 25
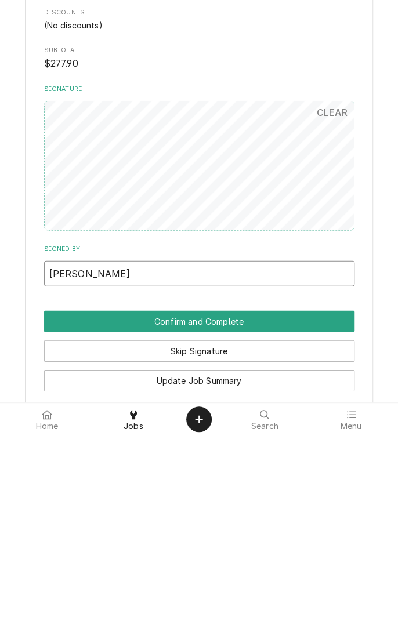
type input "Heather Linville"
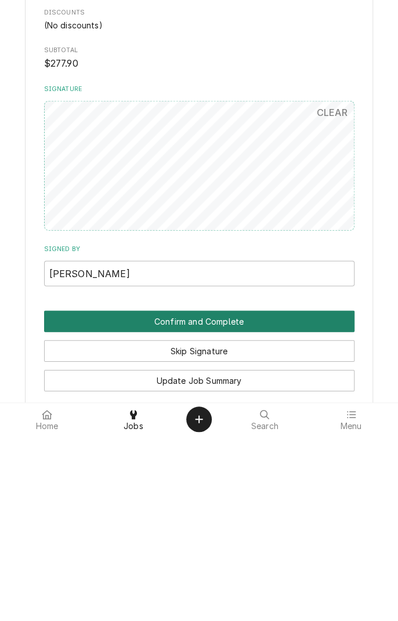
click at [308, 501] on button "Confirm and Complete" at bounding box center [199, 506] width 310 height 21
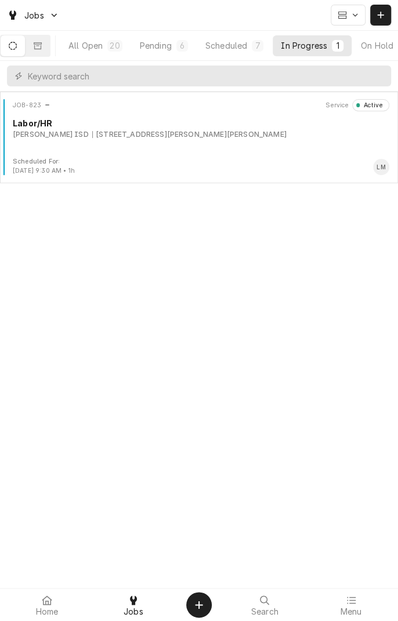
click at [48, 600] on icon at bounding box center [47, 599] width 10 height 9
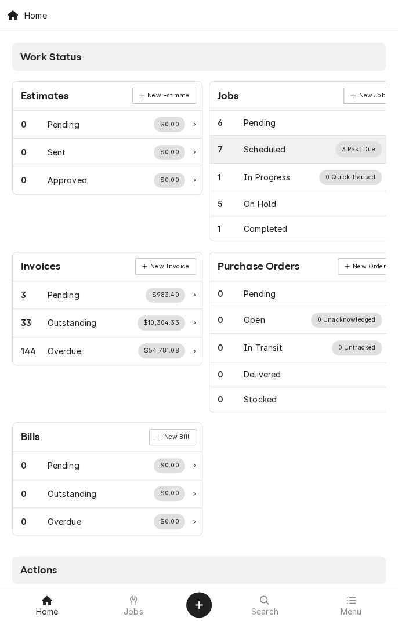
click at [276, 149] on div "Scheduled" at bounding box center [264, 149] width 42 height 12
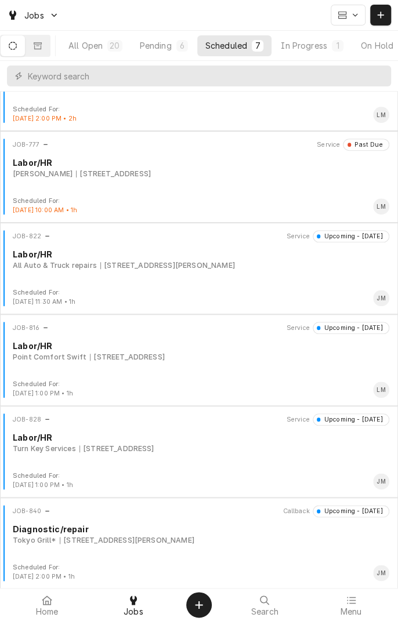
scroll to position [144, 0]
click at [304, 449] on div "Turn Key Services 94 2nd St W, Bloomington, TX 77951" at bounding box center [201, 448] width 376 height 10
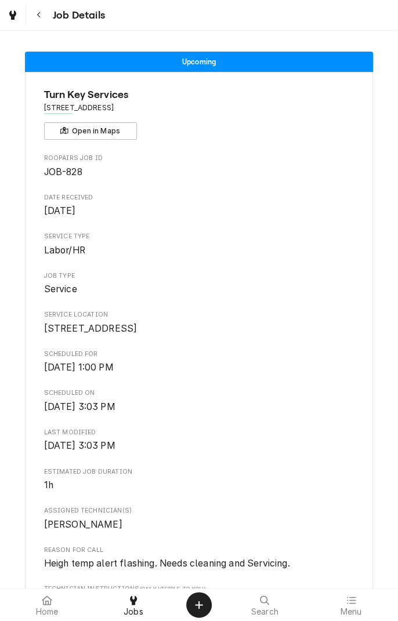
click at [39, 14] on icon "Navigate back" at bounding box center [39, 15] width 5 height 8
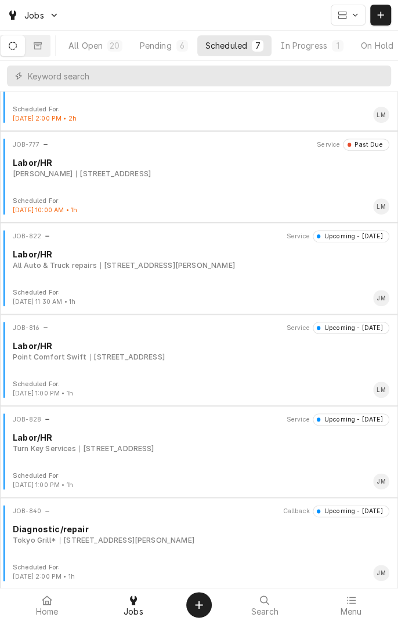
scroll to position [144, 0]
click at [307, 460] on div "JOB-828 Service Upcoming - Today Labor/HR Turn Key Services 94 2nd St W, Bloomi…" at bounding box center [199, 442] width 388 height 58
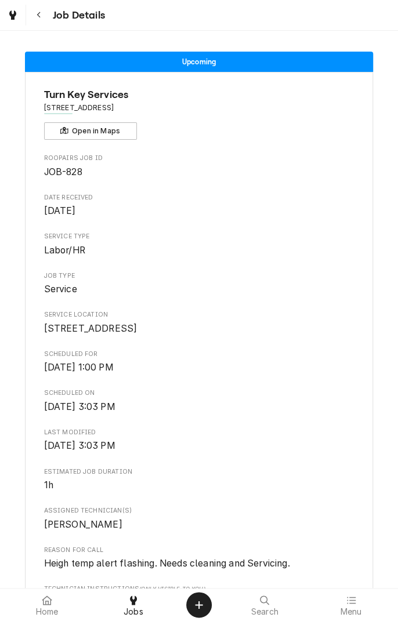
click at [38, 13] on icon "Navigate back" at bounding box center [39, 15] width 5 height 8
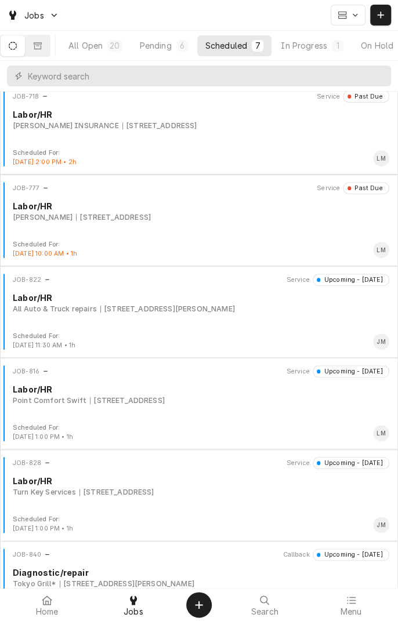
scroll to position [144, 0]
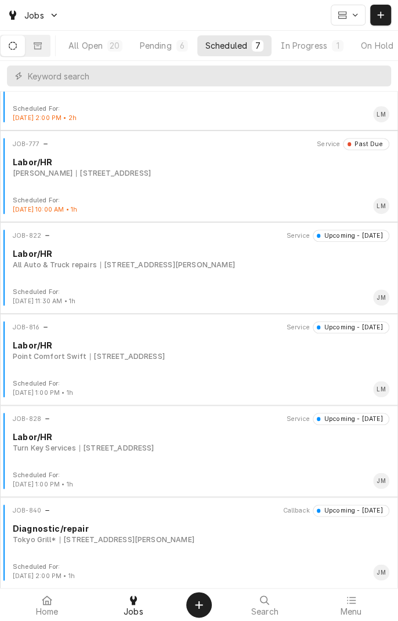
click at [327, 550] on div "JOB-840 Callback Upcoming - [DATE] Diagnostic/repair [GEOGRAPHIC_DATA] Grill* […" at bounding box center [199, 533] width 388 height 58
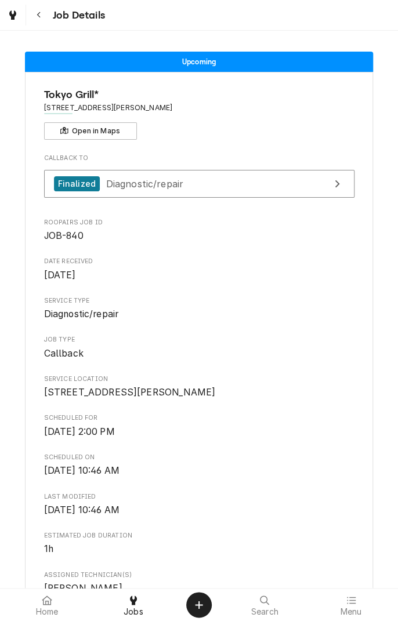
click at [39, 14] on icon "Navigate back" at bounding box center [39, 15] width 5 height 8
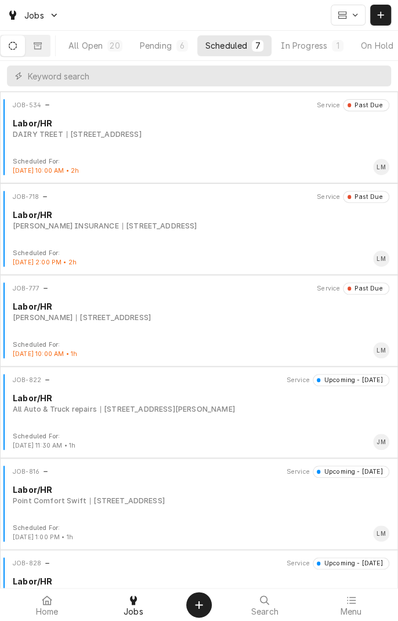
scroll to position [144, 0]
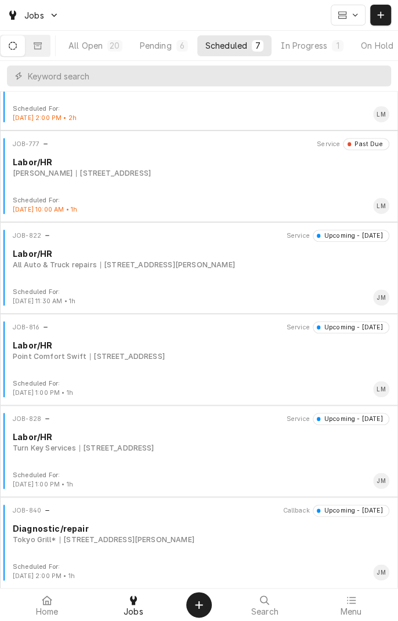
click at [285, 263] on div "All Auto & Truck repairs 8102 N Navarro St, Victoria, TX 77904" at bounding box center [201, 265] width 376 height 10
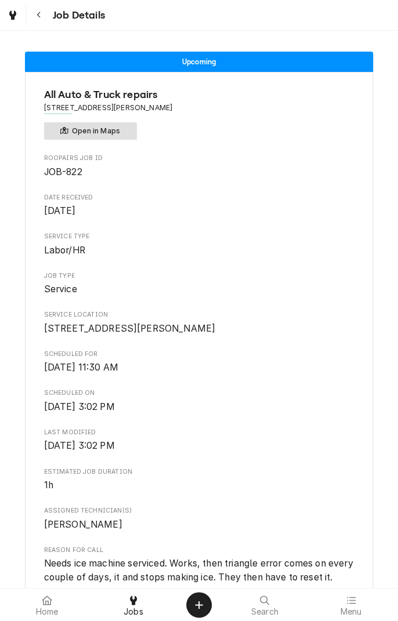
click at [126, 133] on button "Open in Maps" at bounding box center [90, 130] width 93 height 17
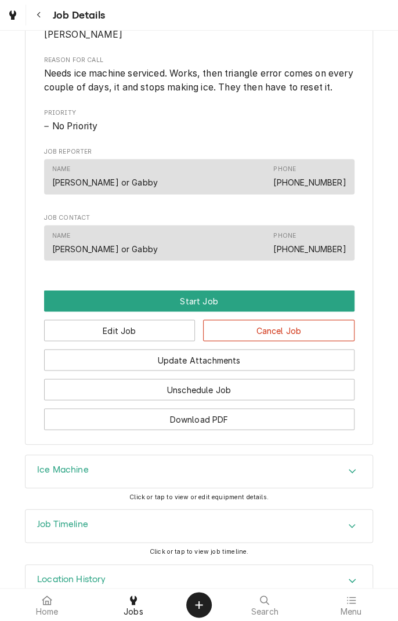
scroll to position [489, 0]
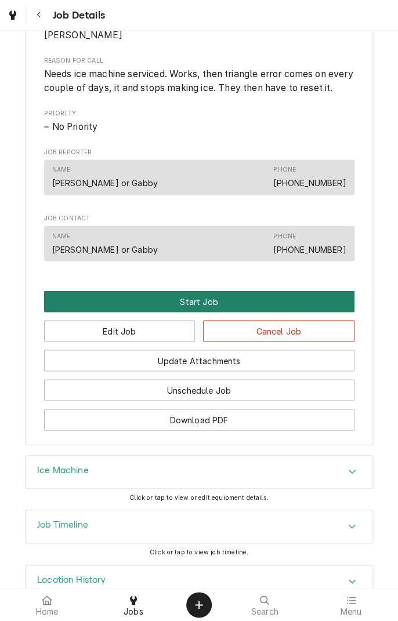
click at [307, 312] on button "Start Job" at bounding box center [199, 300] width 310 height 21
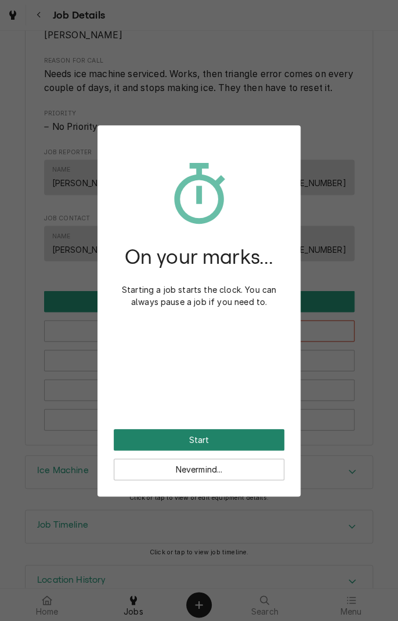
click at [252, 439] on button "Start" at bounding box center [199, 439] width 170 height 21
